Goal: Task Accomplishment & Management: Use online tool/utility

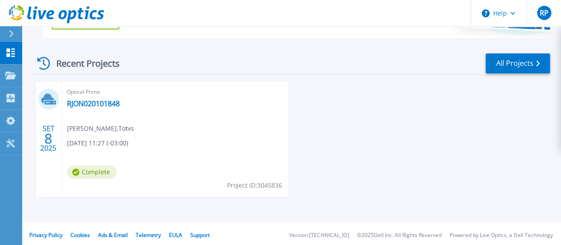
scroll to position [233, 0]
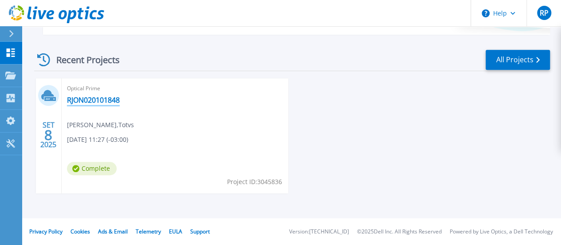
click at [85, 102] on link "RJON020101848" at bounding box center [93, 99] width 53 height 9
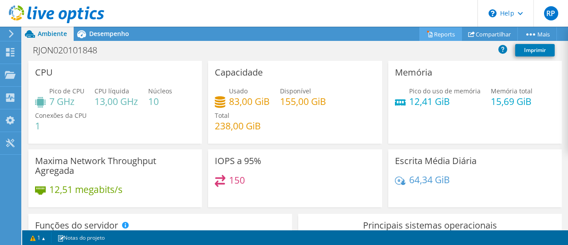
click at [448, 34] on link "Reports" at bounding box center [440, 34] width 43 height 14
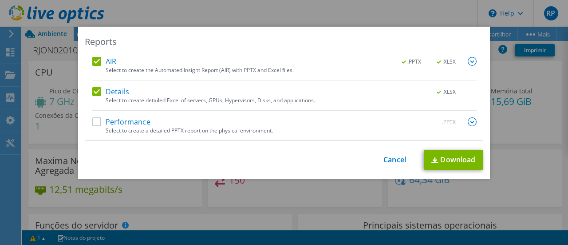
click at [385, 161] on link "Cancel" at bounding box center [394, 159] width 23 height 8
